Goal: Check status: Check status

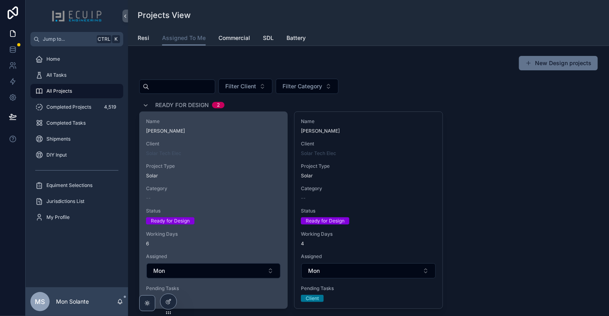
click at [188, 156] on div "Name [PERSON_NAME] Client Solar Tech Elec Project Type Solar Category -- Status…" at bounding box center [214, 207] width 148 height 190
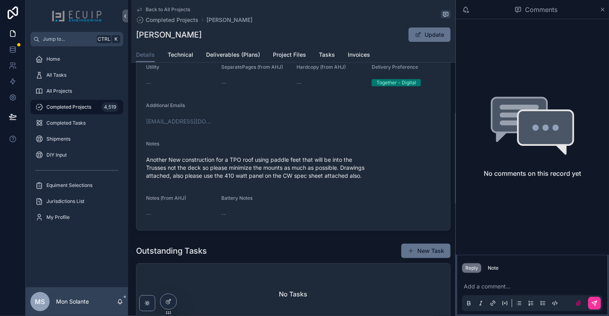
scroll to position [266, 0]
click at [184, 56] on span "Technical" at bounding box center [181, 55] width 26 height 8
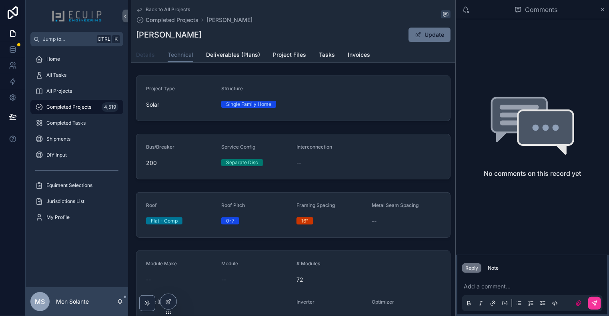
click at [144, 56] on span "Details" at bounding box center [145, 55] width 19 height 8
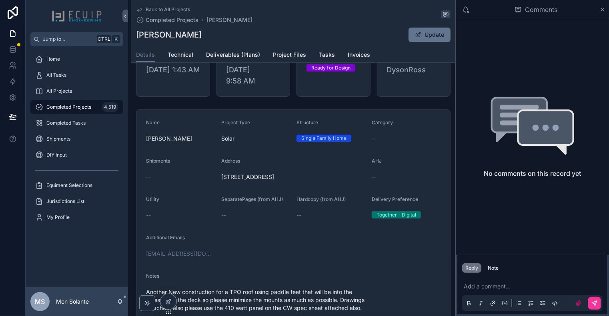
scroll to position [267, 0]
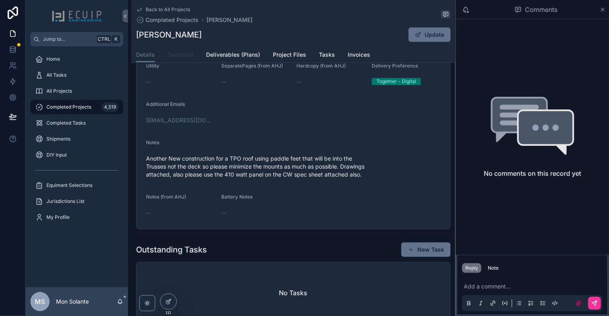
click at [174, 55] on span "Technical" at bounding box center [181, 55] width 26 height 8
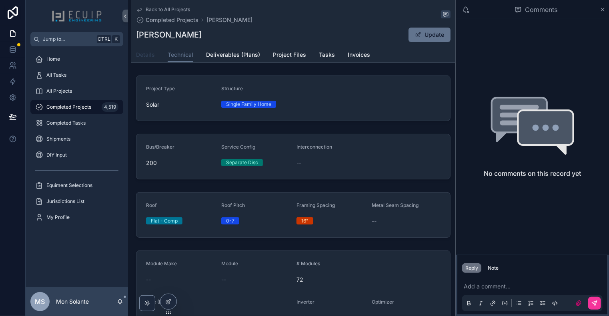
click at [143, 54] on span "Details" at bounding box center [145, 55] width 19 height 8
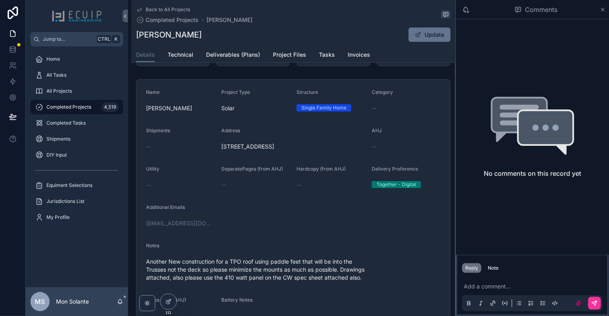
scroll to position [266, 0]
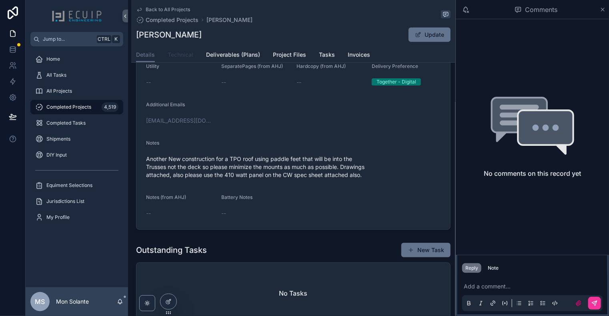
click at [182, 56] on span "Technical" at bounding box center [181, 55] width 26 height 8
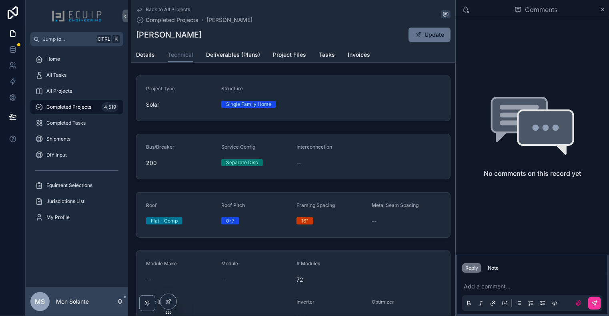
scroll to position [133, 0]
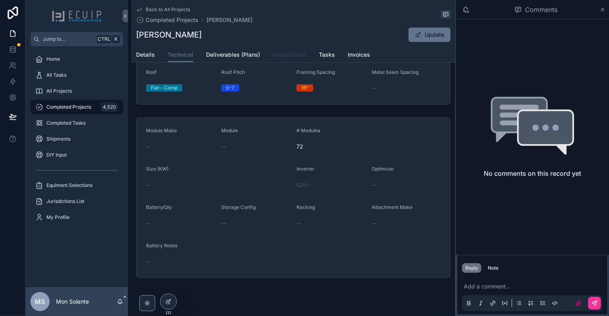
click at [289, 55] on span "Project Files" at bounding box center [289, 55] width 33 height 8
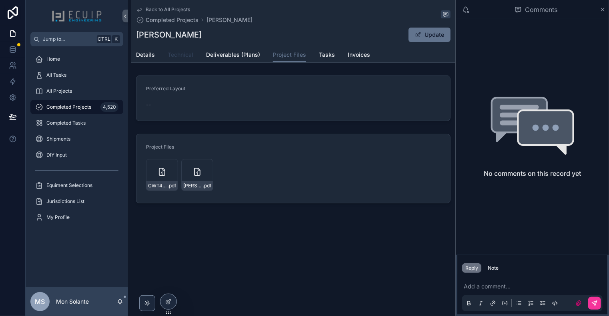
click at [185, 52] on span "Technical" at bounding box center [181, 55] width 26 height 8
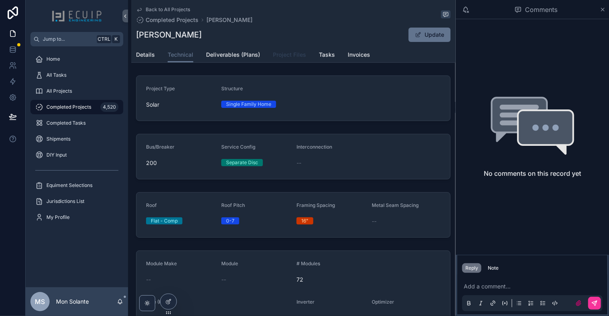
click at [280, 58] on span "Project Files" at bounding box center [289, 55] width 33 height 8
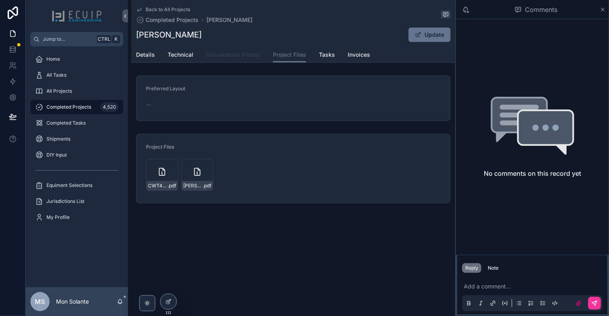
click at [244, 59] on link "Deliverables (Plans)" at bounding box center [233, 56] width 54 height 16
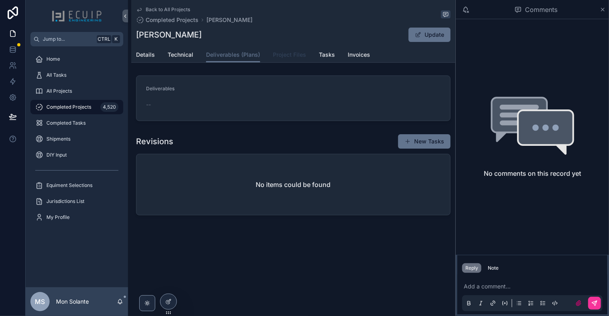
click at [282, 56] on span "Project Files" at bounding box center [289, 55] width 33 height 8
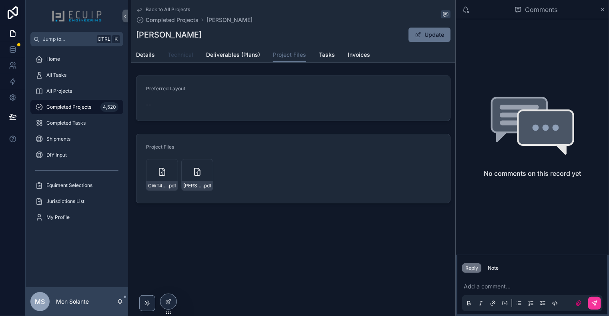
click at [170, 57] on span "Technical" at bounding box center [181, 55] width 26 height 8
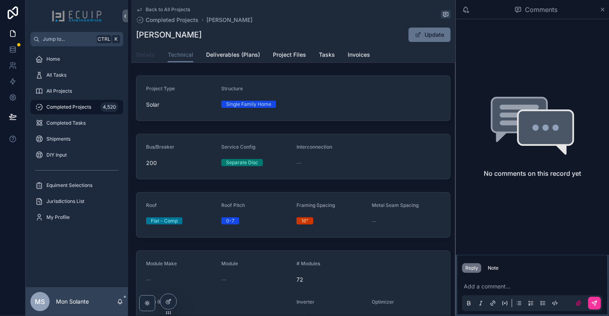
click at [144, 58] on span "Details" at bounding box center [145, 55] width 19 height 8
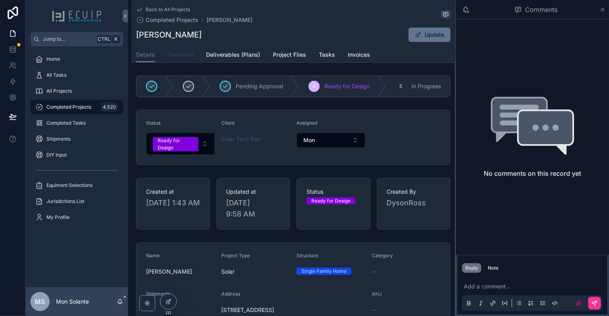
click at [182, 60] on link "Technical" at bounding box center [181, 56] width 26 height 16
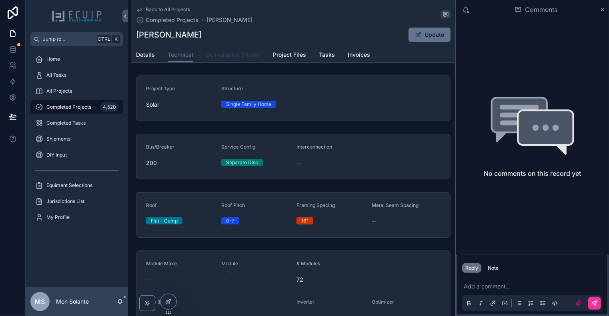
click at [237, 58] on span "Deliverables (Plans)" at bounding box center [233, 55] width 54 height 8
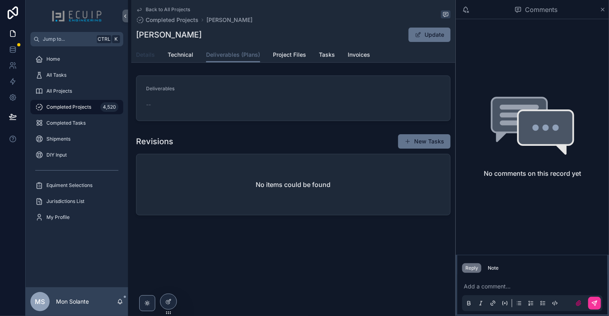
click at [143, 56] on span "Details" at bounding box center [145, 55] width 19 height 8
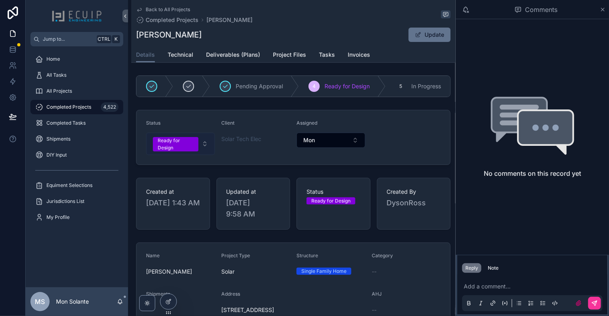
click at [200, 144] on button "Ready for Design" at bounding box center [180, 144] width 69 height 22
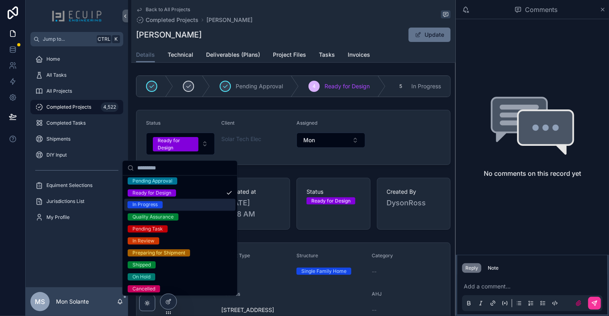
scroll to position [63, 0]
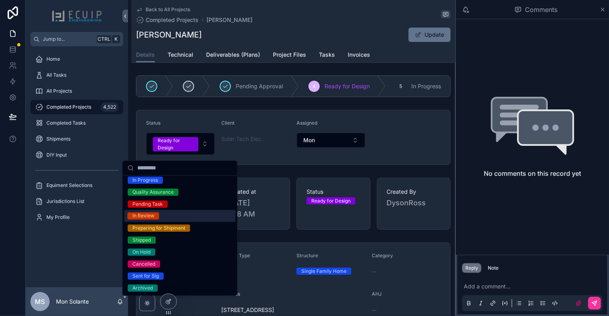
click at [175, 216] on div "In Review" at bounding box center [179, 216] width 111 height 12
